Goal: Task Accomplishment & Management: Complete application form

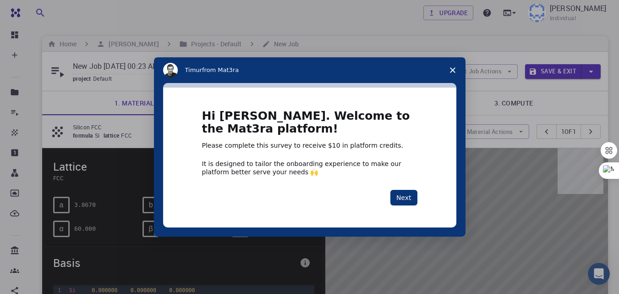
click at [303, 96] on div "Hi [PERSON_NAME]. Welcome to the Mat3ra platform! Please complete this survey t…" at bounding box center [309, 157] width 293 height 140
click at [401, 196] on button "Next" at bounding box center [403, 198] width 27 height 16
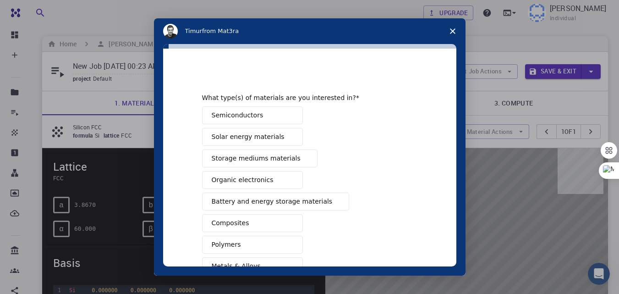
click at [267, 114] on button "Semiconductors" at bounding box center [252, 115] width 101 height 18
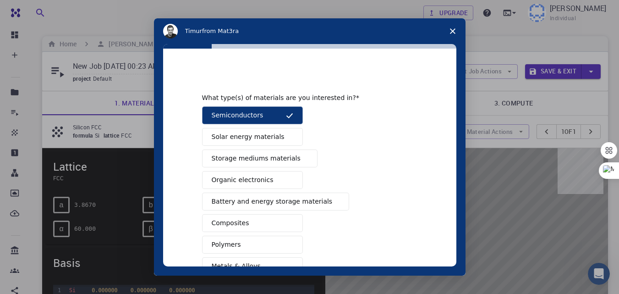
click at [265, 136] on span "Solar energy materials" at bounding box center [248, 137] width 73 height 10
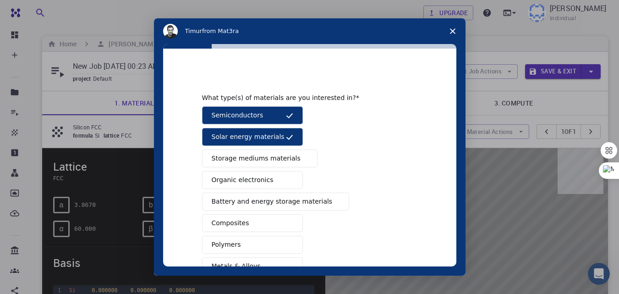
click at [268, 152] on button "Storage mediums materials" at bounding box center [259, 158] width 115 height 18
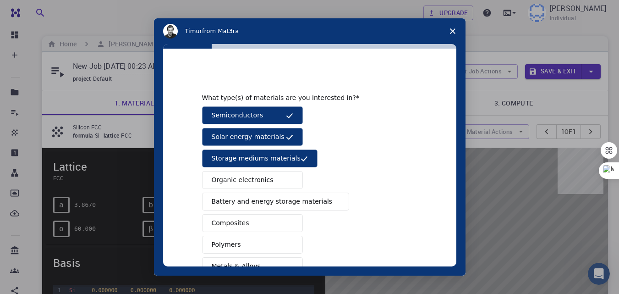
click at [267, 178] on button "Organic electronics" at bounding box center [252, 180] width 101 height 18
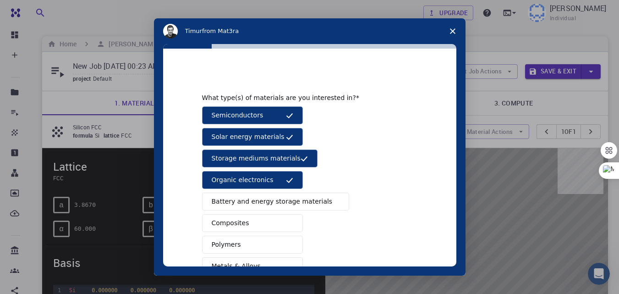
click at [269, 198] on span "Battery and energy storage materials" at bounding box center [272, 201] width 121 height 10
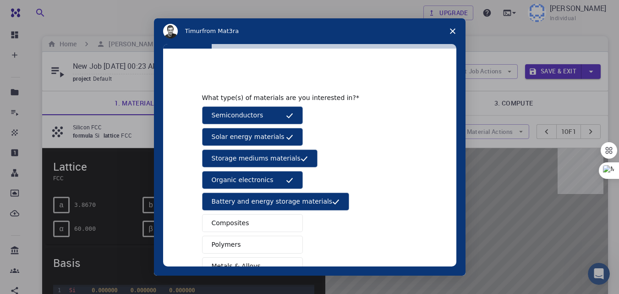
click at [253, 223] on button "Composites" at bounding box center [252, 223] width 101 height 18
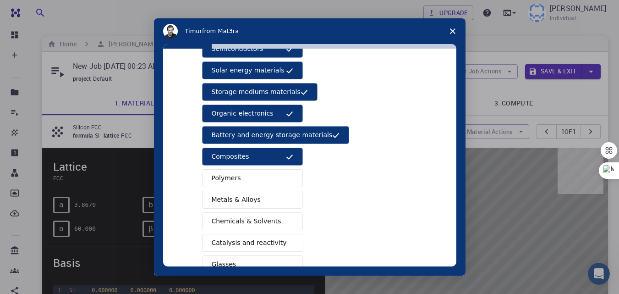
scroll to position [67, 0]
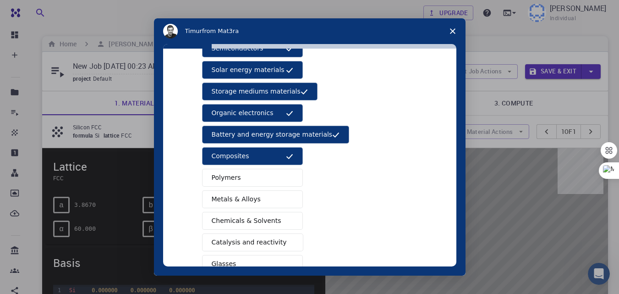
click at [261, 176] on button "Polymers" at bounding box center [252, 178] width 101 height 18
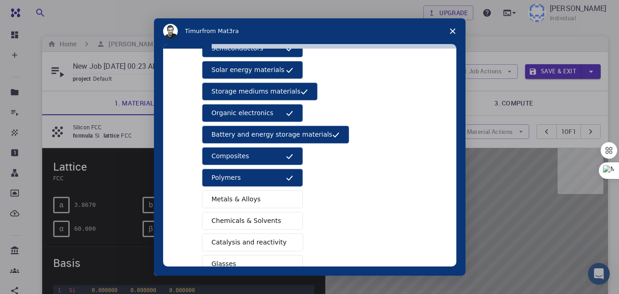
click at [256, 194] on button "Metals & Alloys" at bounding box center [252, 199] width 101 height 18
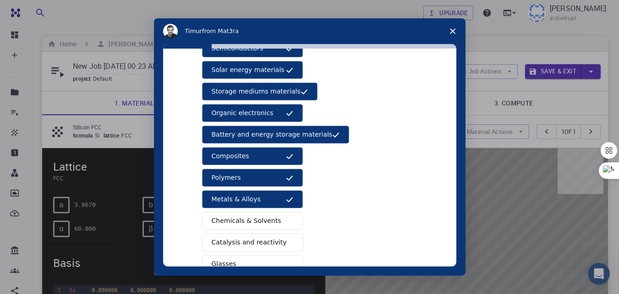
click at [253, 222] on span "Chemicals & Solvents" at bounding box center [247, 221] width 70 height 10
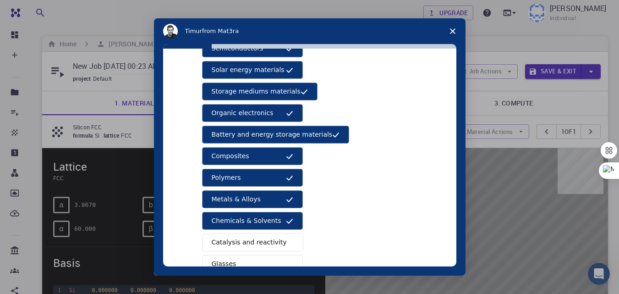
click at [249, 242] on span "Catalysis and reactivity" at bounding box center [249, 242] width 75 height 10
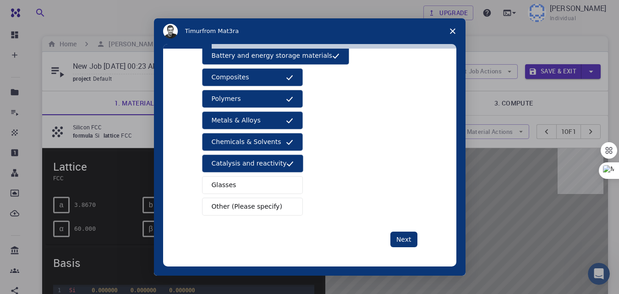
scroll to position [148, 0]
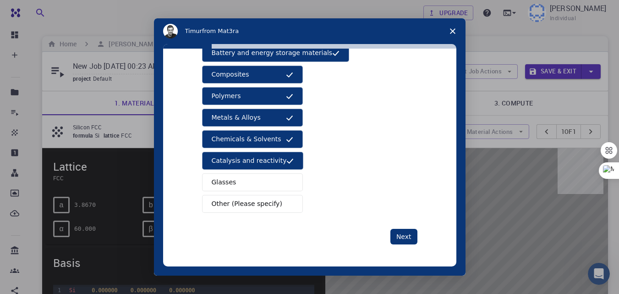
click at [252, 182] on button "Glasses" at bounding box center [252, 182] width 101 height 18
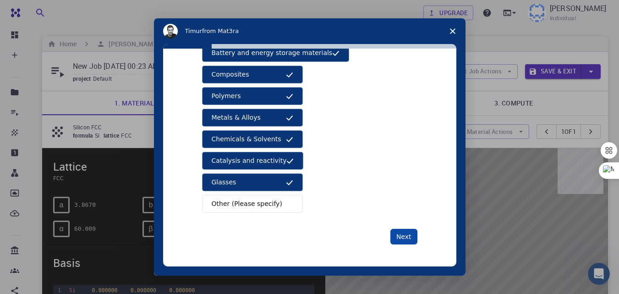
click at [403, 235] on button "Next" at bounding box center [403, 237] width 27 height 16
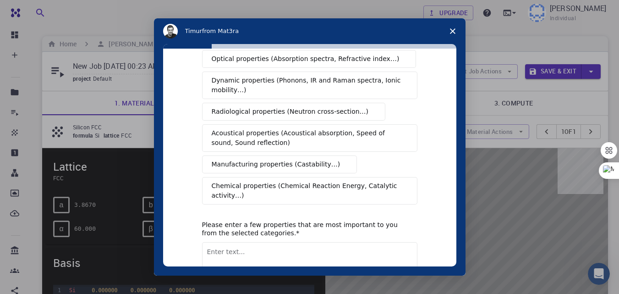
scroll to position [0, 0]
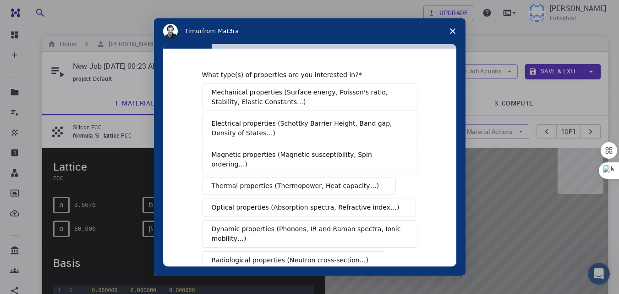
click at [312, 97] on span "Mechanical properties (Surface energy, Poisson's ratio, Stability, Elastic Cons…" at bounding box center [307, 96] width 191 height 19
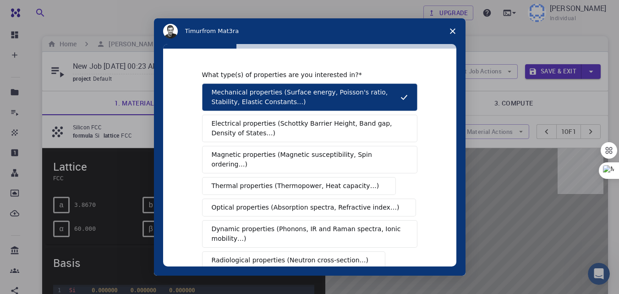
click at [312, 125] on span "Electrical properties (Schottky Barrier Height, Band gap, Density of States…)" at bounding box center [307, 128] width 191 height 19
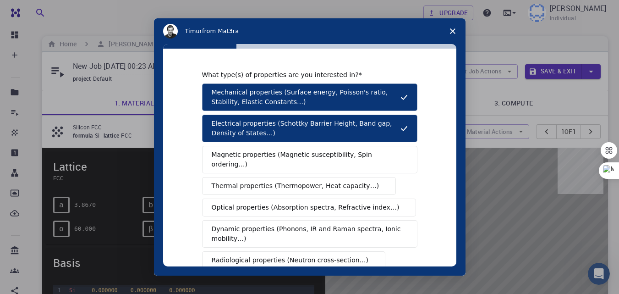
click at [312, 157] on span "Magnetic properties (Magnetic susceptibility, Spin ordering…)" at bounding box center [306, 159] width 189 height 19
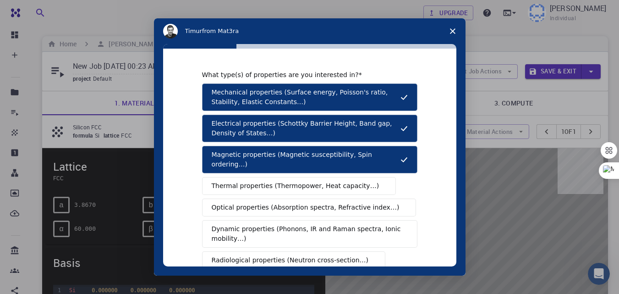
click at [310, 181] on span "Thermal properties (Thermopower, Heat capacity…)" at bounding box center [296, 186] width 168 height 10
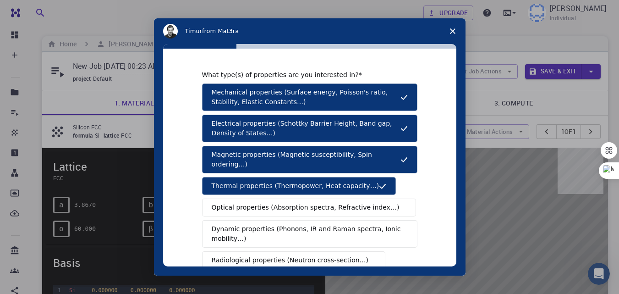
click at [310, 202] on span "Optical properties (Absorption spectra, Refractive index…)" at bounding box center [306, 207] width 188 height 10
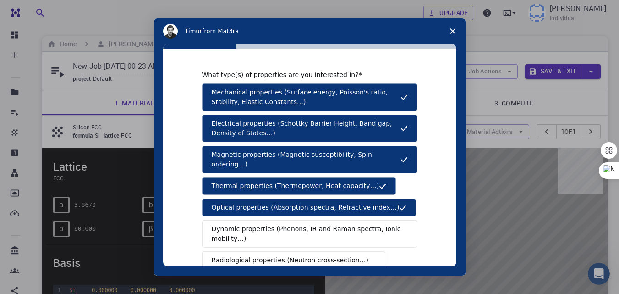
click at [311, 224] on span "Dynamic properties (Phonons, IR and Raman spectra, Ionic mobility…)" at bounding box center [307, 233] width 190 height 19
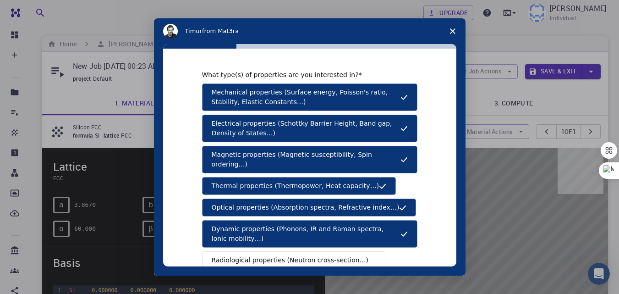
click at [310, 255] on span "Radiological properties (Neutron cross-section…)" at bounding box center [290, 260] width 157 height 10
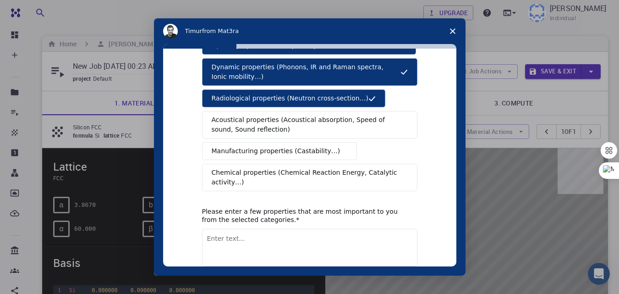
scroll to position [162, 0]
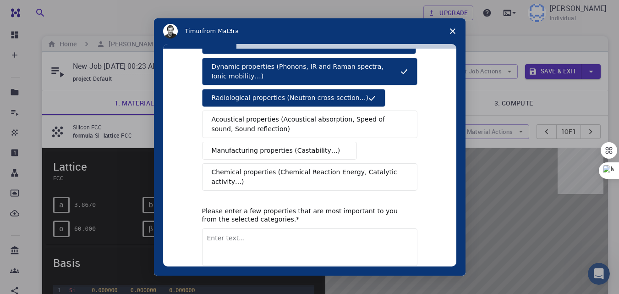
click at [315, 114] on span "Acoustical properties (Acoustical absorption, Speed of sound, Sound reflection)" at bounding box center [307, 123] width 191 height 19
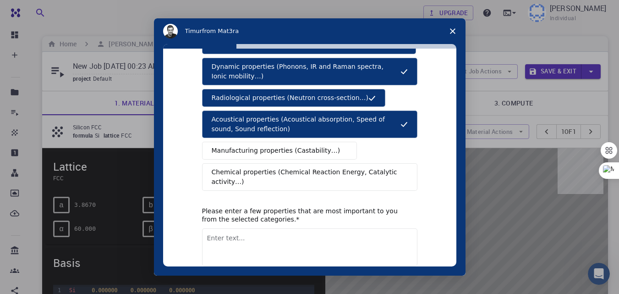
click at [340, 147] on span "Intercom messenger" at bounding box center [343, 150] width 7 height 7
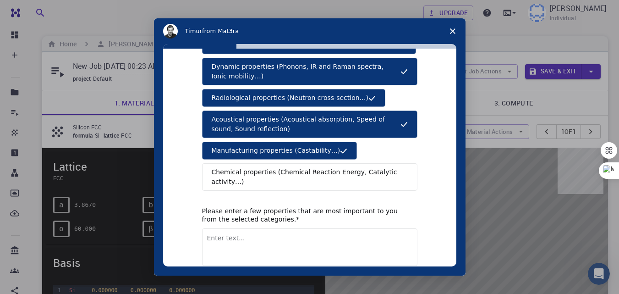
click at [329, 167] on span "Chemical properties (Chemical Reaction Energy, Catalytic activity…)" at bounding box center [307, 176] width 190 height 19
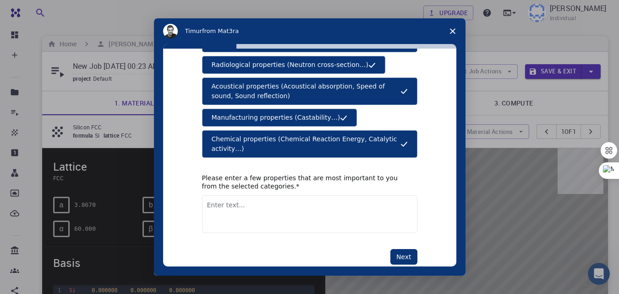
scroll to position [196, 0]
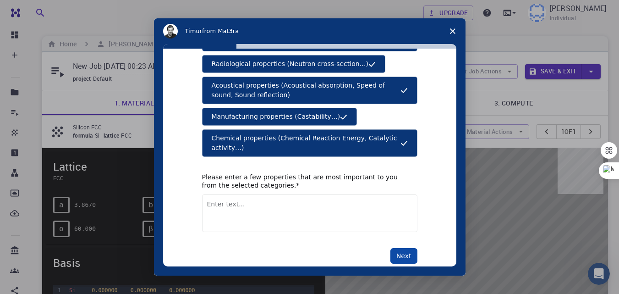
click at [393, 248] on button "Next" at bounding box center [403, 256] width 27 height 16
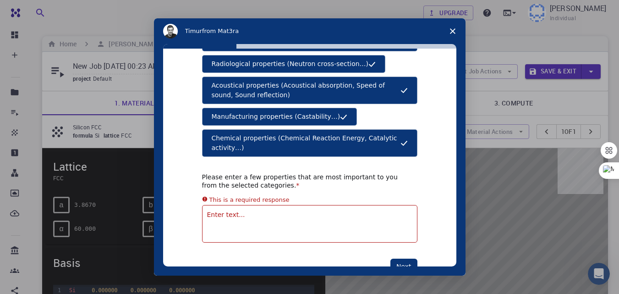
click at [261, 205] on textarea "Enter text..." at bounding box center [309, 224] width 215 height 38
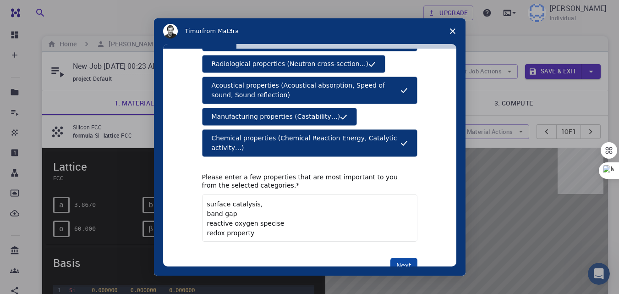
type textarea "surface catalysis, band gap reactive oxygen specise redox property"
click at [404, 257] on button "Next" at bounding box center [403, 265] width 27 height 16
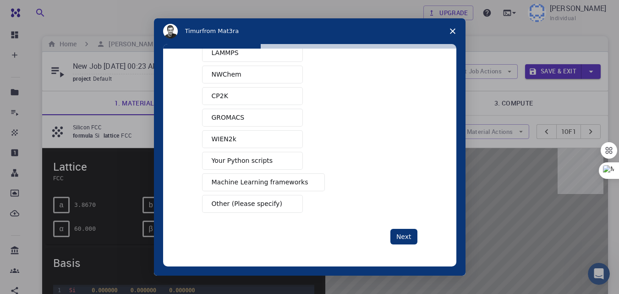
scroll to position [0, 0]
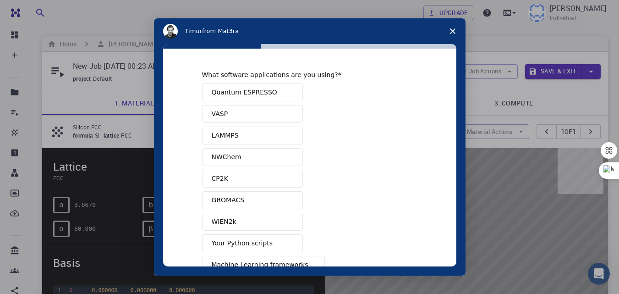
click at [234, 89] on span "Quantum ESPRESSO" at bounding box center [244, 92] width 65 height 10
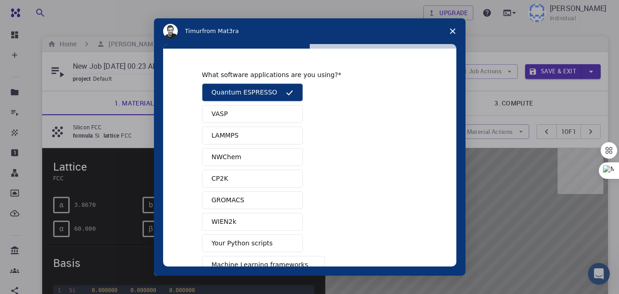
click at [235, 114] on button "VASP" at bounding box center [252, 114] width 101 height 18
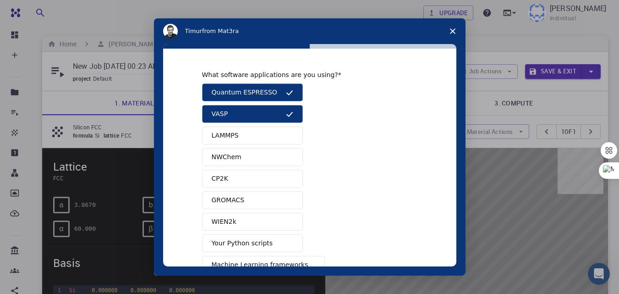
click at [247, 134] on button "LAMMPS" at bounding box center [252, 135] width 101 height 18
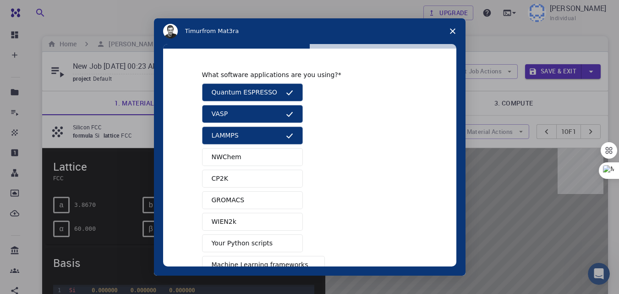
click at [252, 156] on button "NWChem" at bounding box center [252, 157] width 101 height 18
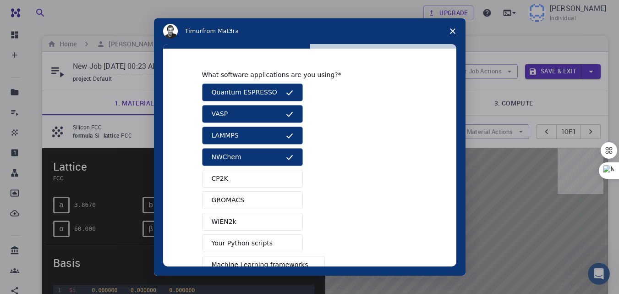
click at [251, 179] on button "CP2K" at bounding box center [252, 178] width 101 height 18
click at [245, 197] on button "GROMACS" at bounding box center [252, 200] width 101 height 18
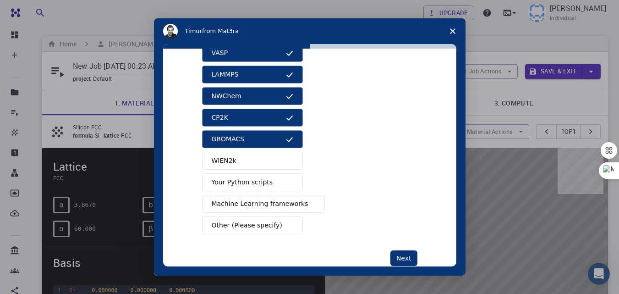
scroll to position [82, 0]
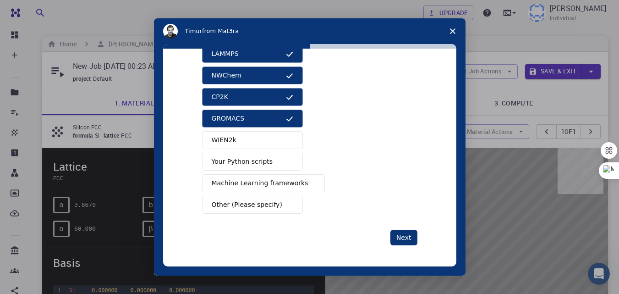
click at [244, 164] on span "Your Python scripts" at bounding box center [242, 162] width 61 height 10
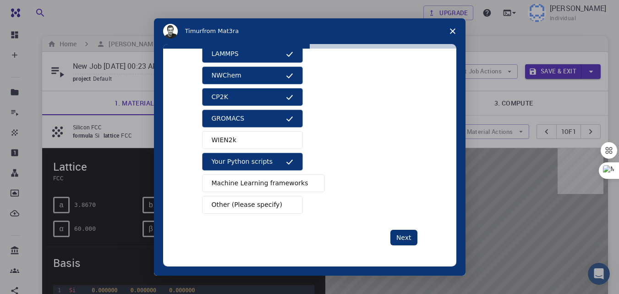
click at [238, 142] on button "WIEN2k" at bounding box center [252, 140] width 101 height 18
click at [241, 182] on span "Machine Learning frameworks" at bounding box center [260, 183] width 97 height 10
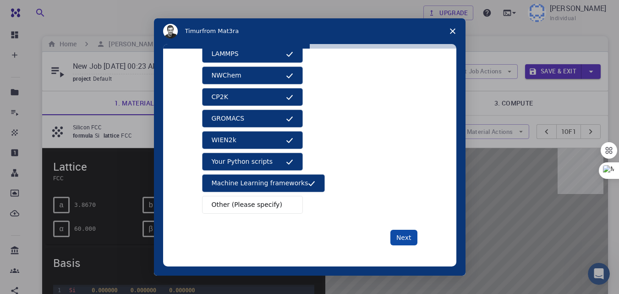
click at [403, 237] on button "Next" at bounding box center [403, 237] width 27 height 16
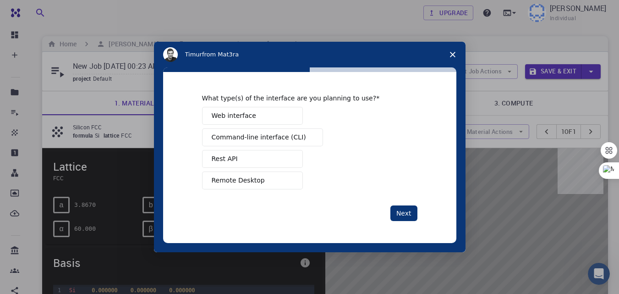
scroll to position [0, 0]
click at [243, 119] on span "Web interface" at bounding box center [234, 116] width 44 height 10
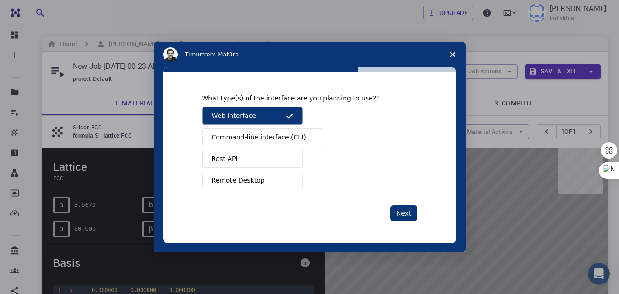
click at [247, 138] on span "Command-line interface (CLI)" at bounding box center [259, 137] width 94 height 10
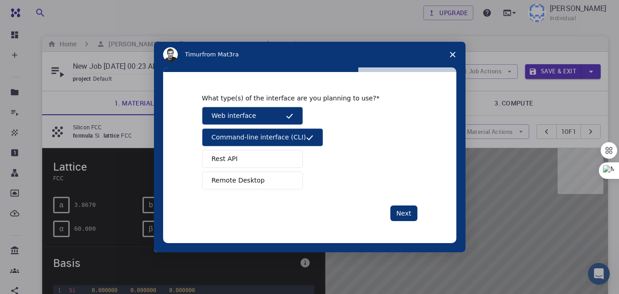
click at [240, 160] on button "Rest API" at bounding box center [252, 159] width 101 height 18
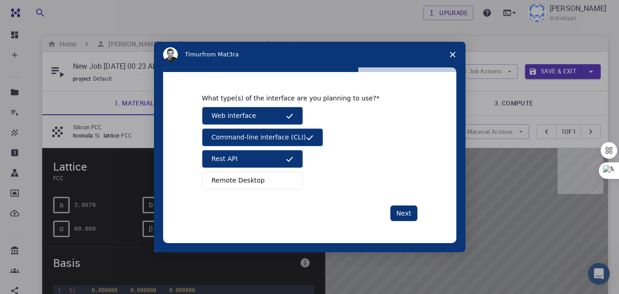
click at [246, 180] on span "Remote Desktop" at bounding box center [238, 180] width 53 height 10
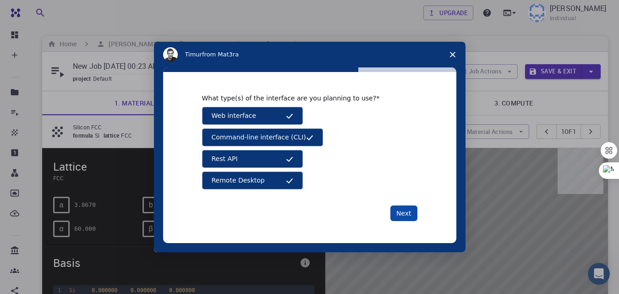
click at [403, 214] on button "Next" at bounding box center [403, 213] width 27 height 16
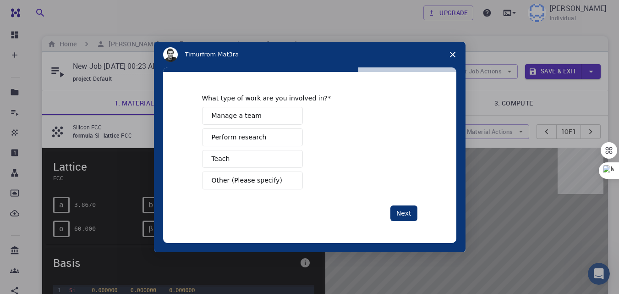
click at [238, 114] on span "Manage a team" at bounding box center [237, 116] width 50 height 10
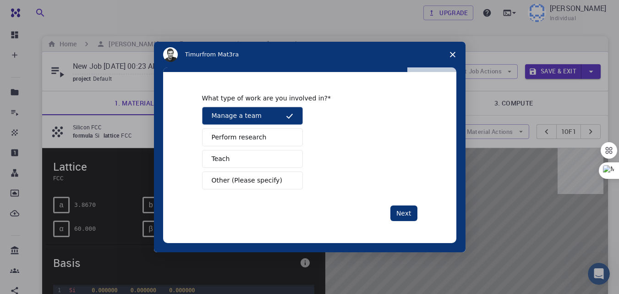
click at [240, 136] on span "Perform research" at bounding box center [239, 137] width 55 height 10
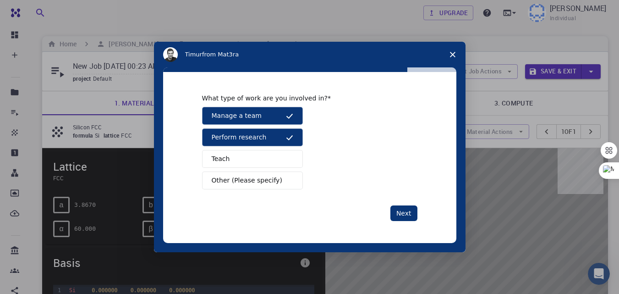
click at [238, 158] on button "Teach" at bounding box center [252, 159] width 101 height 18
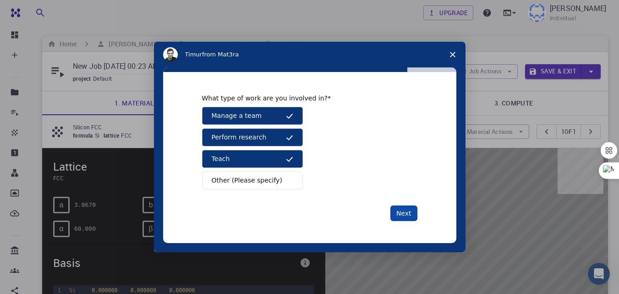
click at [404, 212] on button "Next" at bounding box center [403, 213] width 27 height 16
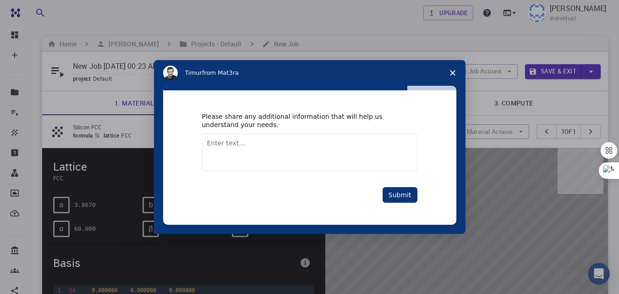
click at [234, 144] on textarea "Enter text..." at bounding box center [309, 152] width 215 height 38
type textarea "rGO CuO Mn-CuO"
click at [401, 194] on button "Submit" at bounding box center [399, 195] width 35 height 16
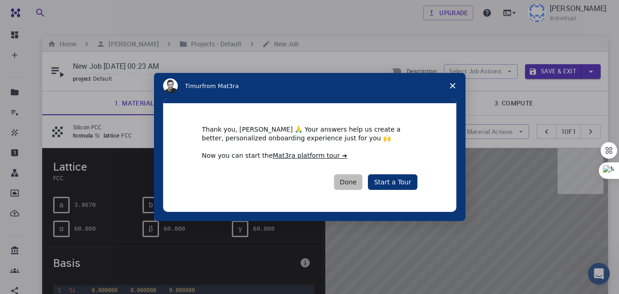
click at [354, 179] on button "Done" at bounding box center [348, 182] width 29 height 16
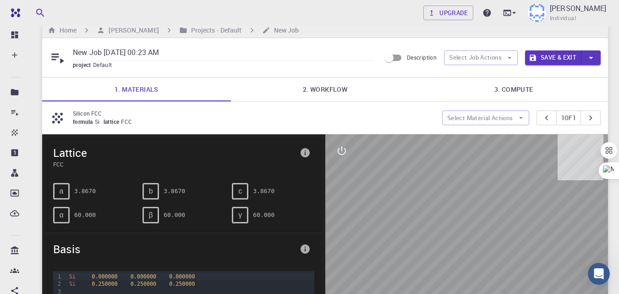
scroll to position [13, 0]
click at [298, 34] on h6 "New Job" at bounding box center [284, 31] width 29 height 10
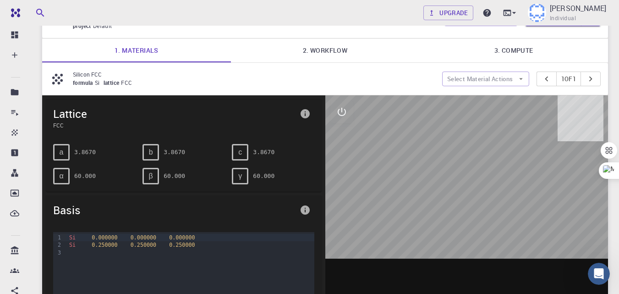
scroll to position [41, 0]
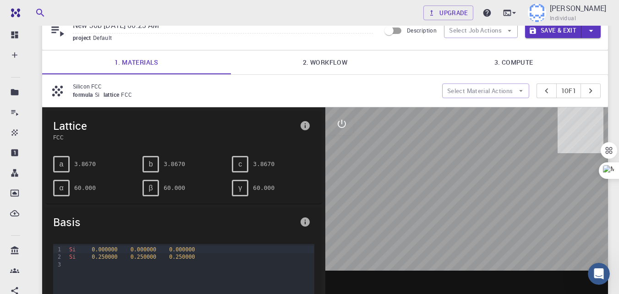
click at [468, 135] on div at bounding box center [466, 249] width 283 height 285
click at [456, 158] on div at bounding box center [466, 249] width 283 height 285
click at [519, 90] on icon "button" at bounding box center [521, 91] width 4 height 2
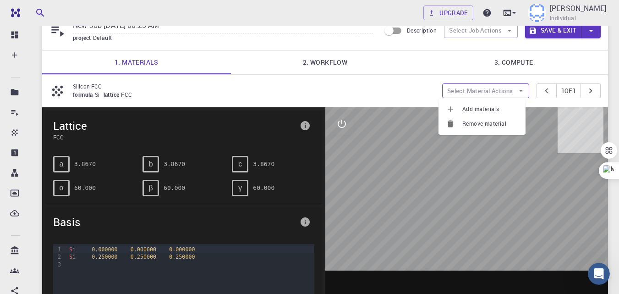
click at [466, 86] on button "Select Material Actions" at bounding box center [485, 90] width 87 height 15
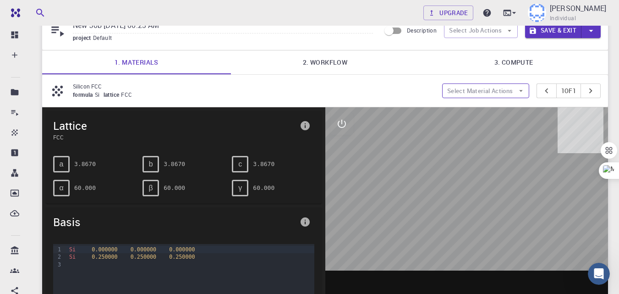
click at [515, 98] on button "Select Material Actions" at bounding box center [485, 90] width 87 height 15
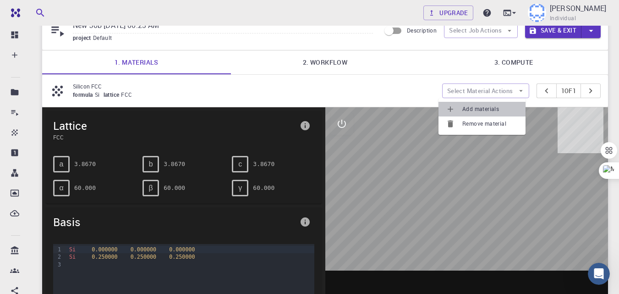
click at [482, 110] on span "Add materials" at bounding box center [490, 108] width 56 height 9
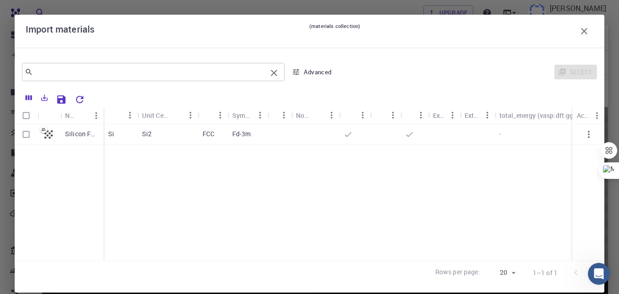
click at [139, 71] on input "text" at bounding box center [150, 71] width 234 height 13
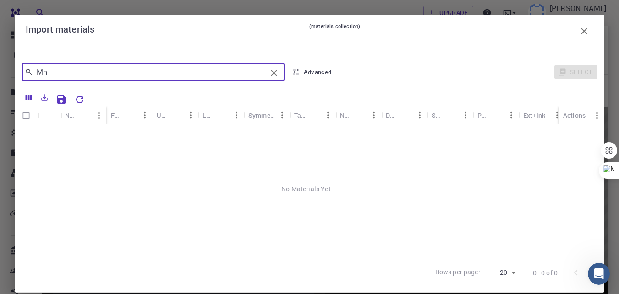
type input "M"
type input "C"
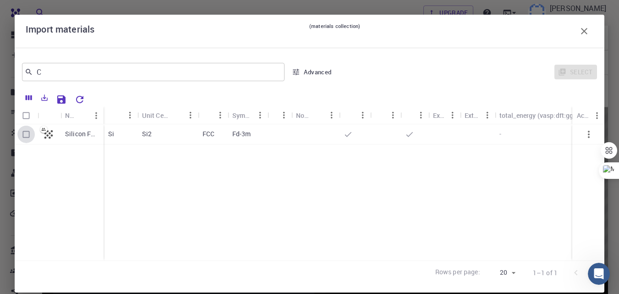
click at [25, 134] on input "Select row" at bounding box center [25, 133] width 17 height 17
checkbox input "true"
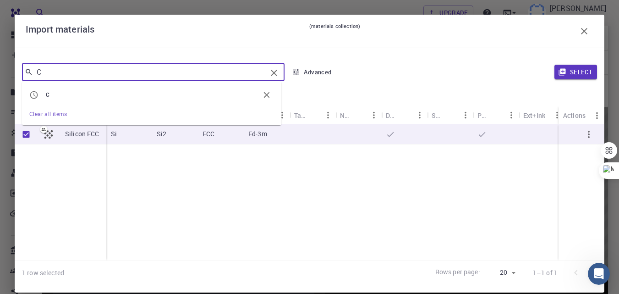
click at [224, 76] on input "C" at bounding box center [150, 71] width 234 height 13
type input "c"
type input "CuO"
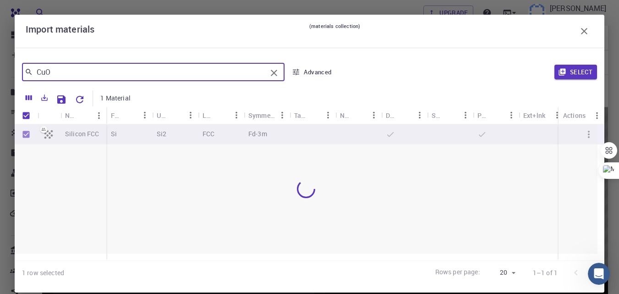
checkbox input "false"
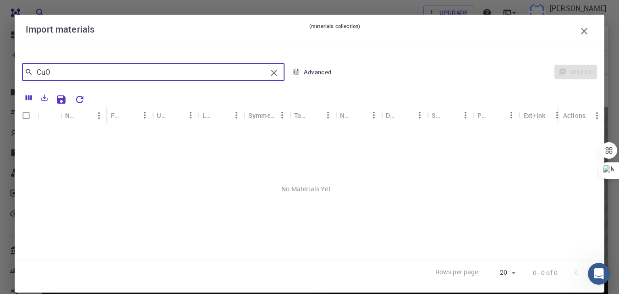
click at [124, 118] on button "Sort" at bounding box center [130, 115] width 15 height 15
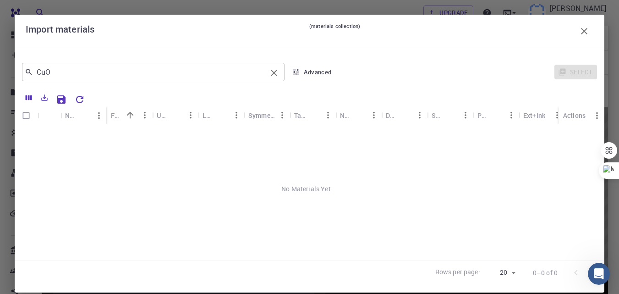
click at [82, 73] on input "CuO" at bounding box center [150, 71] width 234 height 13
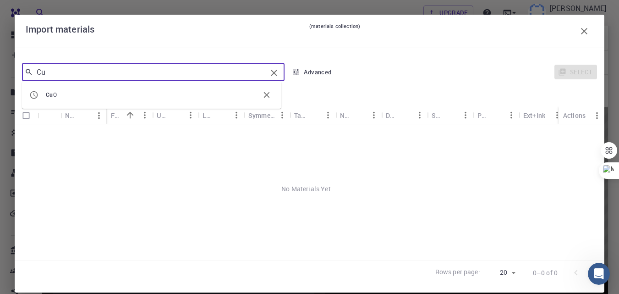
type input "C"
click at [271, 73] on icon "Clear" at bounding box center [274, 73] width 6 height 6
click at [360, 140] on div at bounding box center [354, 134] width 31 height 20
checkbox input "true"
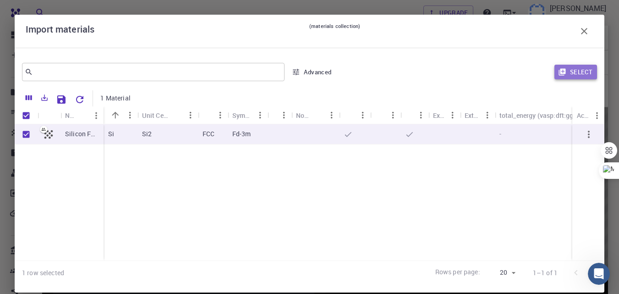
click at [574, 72] on button "Select" at bounding box center [575, 72] width 43 height 15
type input "New Job [DATE] 00:23 AM {{ material.formula }}"
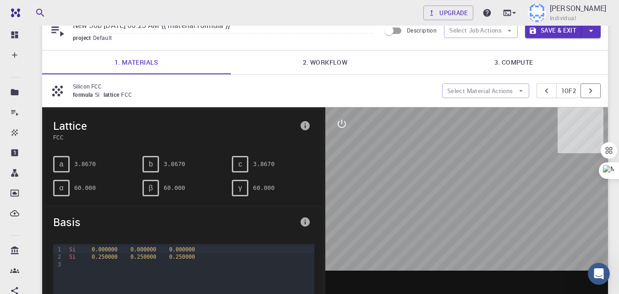
click at [589, 91] on icon "pager" at bounding box center [590, 91] width 10 height 10
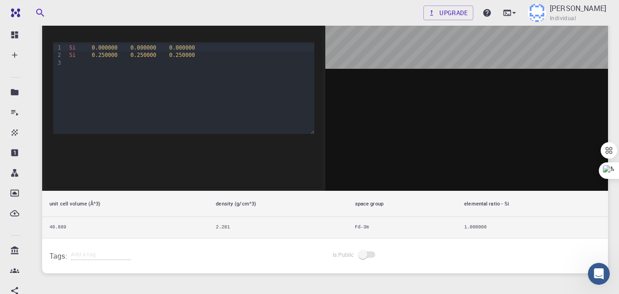
scroll to position [251, 0]
